Goal: Task Accomplishment & Management: Use online tool/utility

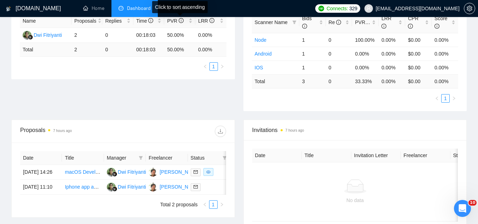
drag, startPoint x: 188, startPoint y: 15, endPoint x: 185, endPoint y: 12, distance: 3.8
click at [185, 12] on div "Click to sort ascending" at bounding box center [180, 7] width 56 height 12
click at [176, 7] on link "Scanner" at bounding box center [178, 8] width 26 height 6
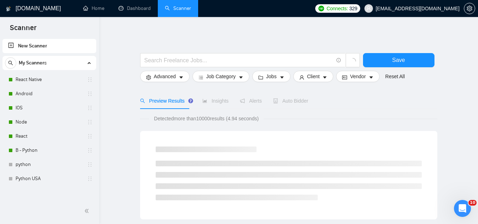
click at [404, 8] on span "[EMAIL_ADDRESS][DOMAIN_NAME]" at bounding box center [418, 8] width 84 height 0
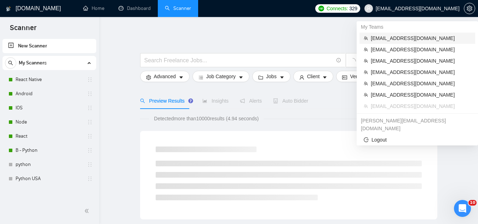
click at [394, 40] on span "[EMAIL_ADDRESS][DOMAIN_NAME]" at bounding box center [421, 38] width 100 height 8
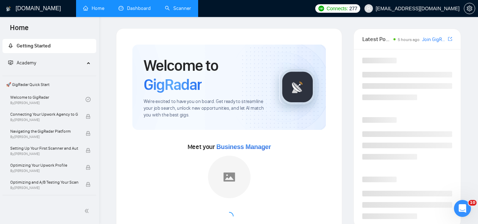
click at [132, 5] on link "Dashboard" at bounding box center [134, 8] width 32 height 6
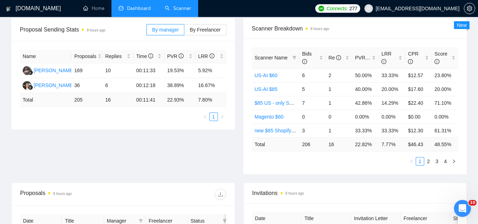
scroll to position [35, 0]
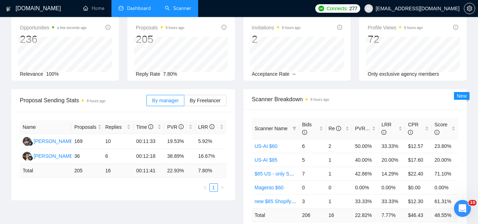
click at [179, 11] on link "Scanner" at bounding box center [178, 8] width 26 height 6
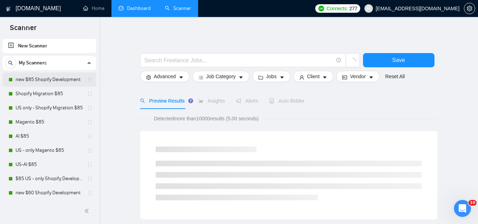
click at [52, 83] on link "new $85 Shopify Development" at bounding box center [49, 79] width 67 height 14
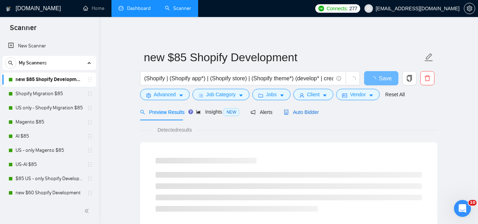
click at [295, 114] on span "Auto Bidder" at bounding box center [301, 112] width 35 height 6
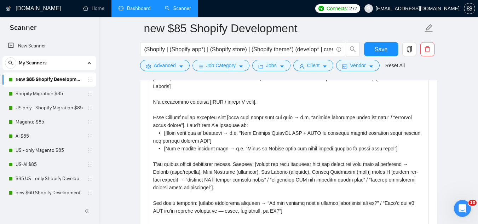
scroll to position [884, 0]
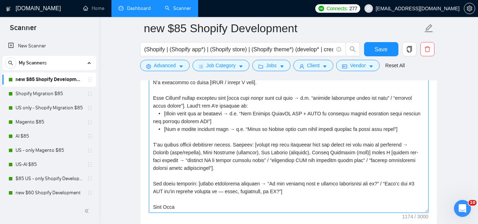
click at [233, 171] on textarea "Cover letter template:" at bounding box center [288, 132] width 279 height 159
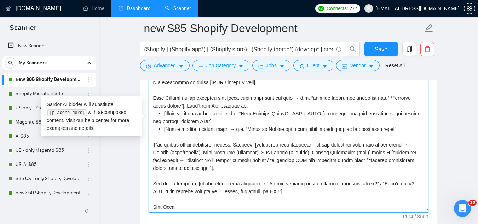
click at [233, 171] on textarea "Cover letter template:" at bounding box center [288, 132] width 279 height 159
